Goal: Check status: Check status

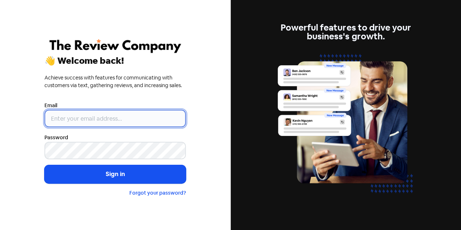
click at [133, 115] on input "email" at bounding box center [114, 118] width 141 height 17
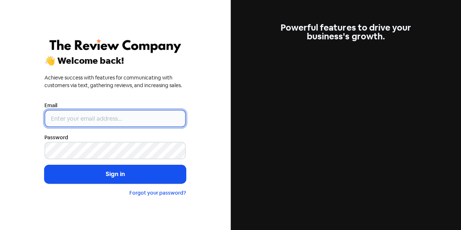
type input "[EMAIL_ADDRESS][MEDICAL_DATA][DOMAIN_NAME]"
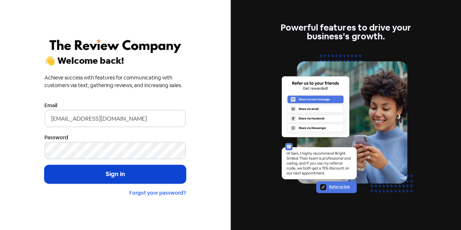
click at [104, 175] on button "Sign in" at bounding box center [114, 174] width 141 height 18
